Goal: Transaction & Acquisition: Purchase product/service

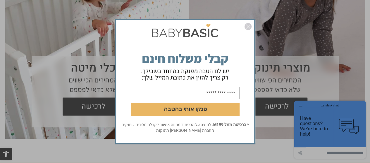
scroll to position [524, 0]
click at [250, 27] on img "סגור" at bounding box center [247, 26] width 7 height 7
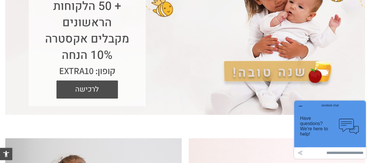
scroll to position [0, 0]
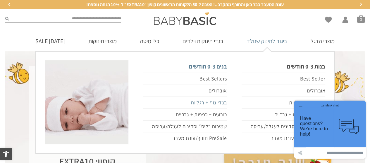
click at [208, 101] on link "בגדי גוף + רגליות" at bounding box center [185, 103] width 84 height 12
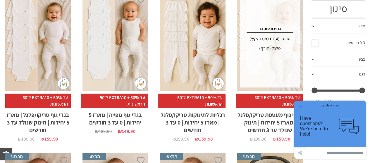
scroll to position [125, 0]
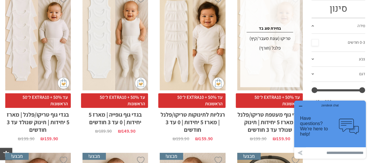
click at [265, 48] on div "פלנל (חורף)" at bounding box center [270, 48] width 58 height 9
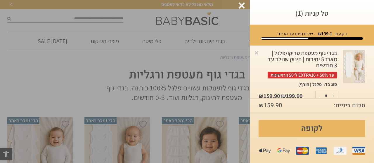
scroll to position [12, 0]
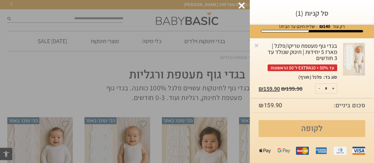
click at [297, 128] on link "לקופה" at bounding box center [312, 128] width 107 height 17
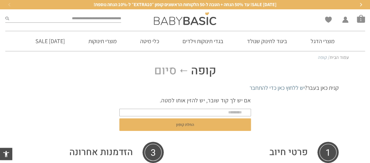
click at [205, 102] on p "אם יש לך קוד שובר, יש להזין אותו למטה." at bounding box center [184, 100] width 131 height 8
click at [206, 110] on input "text" at bounding box center [184, 113] width 131 height 8
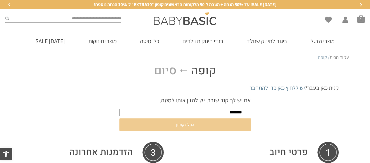
click at [199, 121] on button "החלת קופון" at bounding box center [184, 125] width 131 height 13
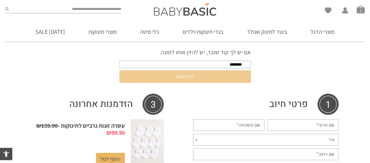
scroll to position [67, 0]
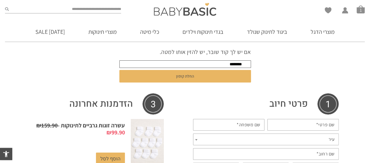
click at [232, 65] on input "********" at bounding box center [184, 64] width 131 height 8
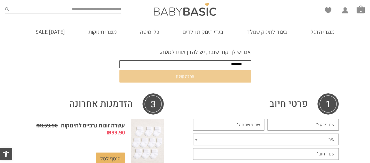
scroll to position [0, 0]
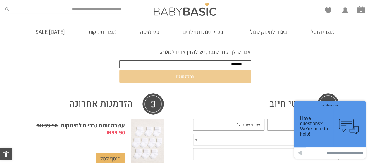
type input "*******"
click at [217, 80] on button "החלת קופון" at bounding box center [184, 76] width 131 height 13
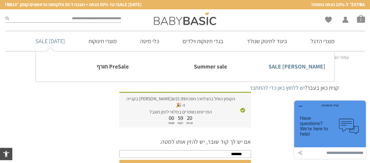
click at [312, 66] on link "[PERSON_NAME] SALE" at bounding box center [283, 66] width 84 height 12
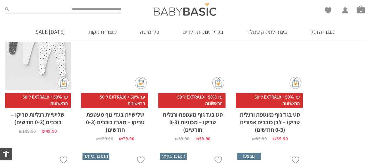
scroll to position [458, 0]
